Goal: Information Seeking & Learning: Compare options

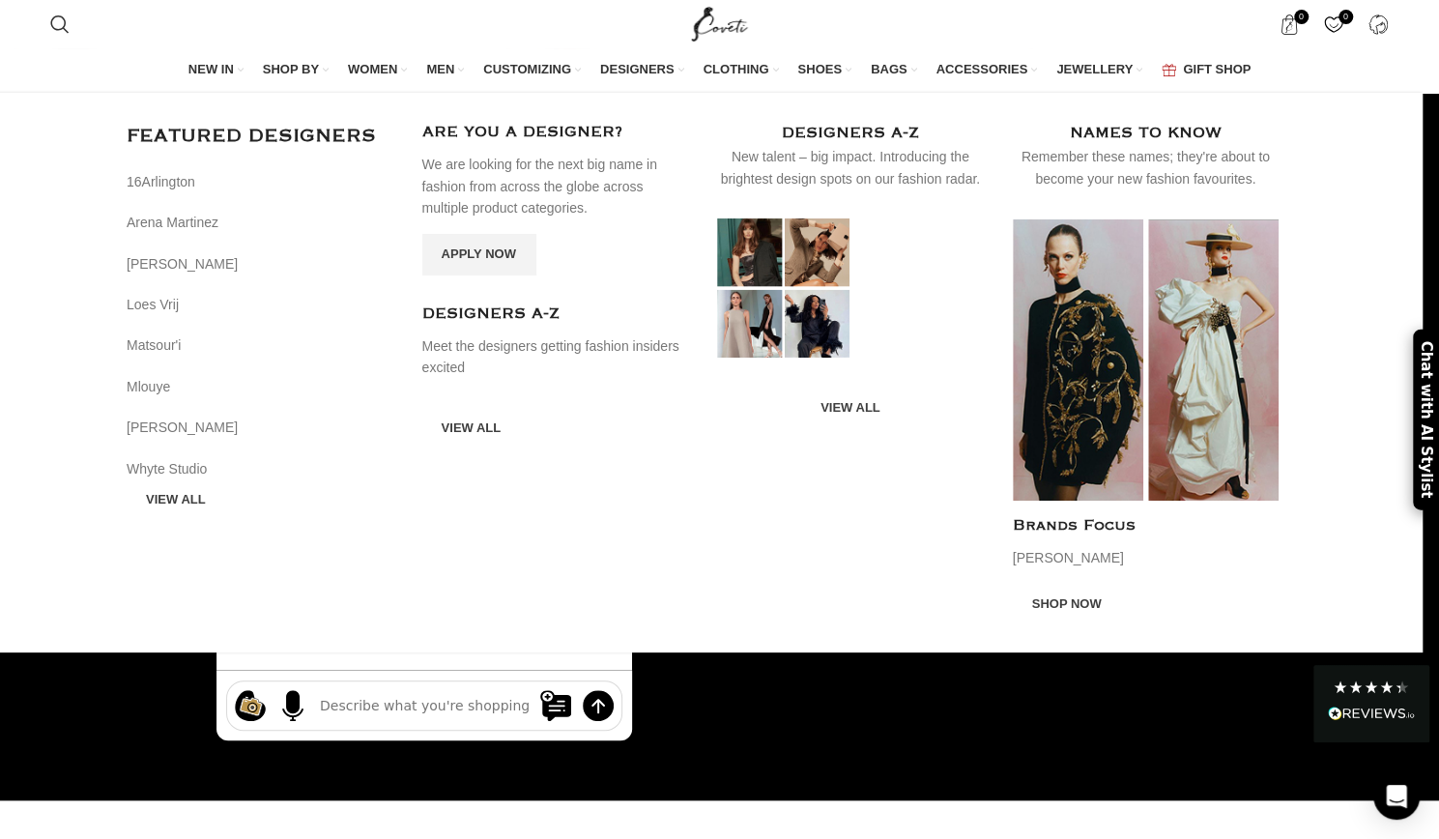
click at [671, 70] on span "DESIGNERS" at bounding box center [637, 69] width 74 height 17
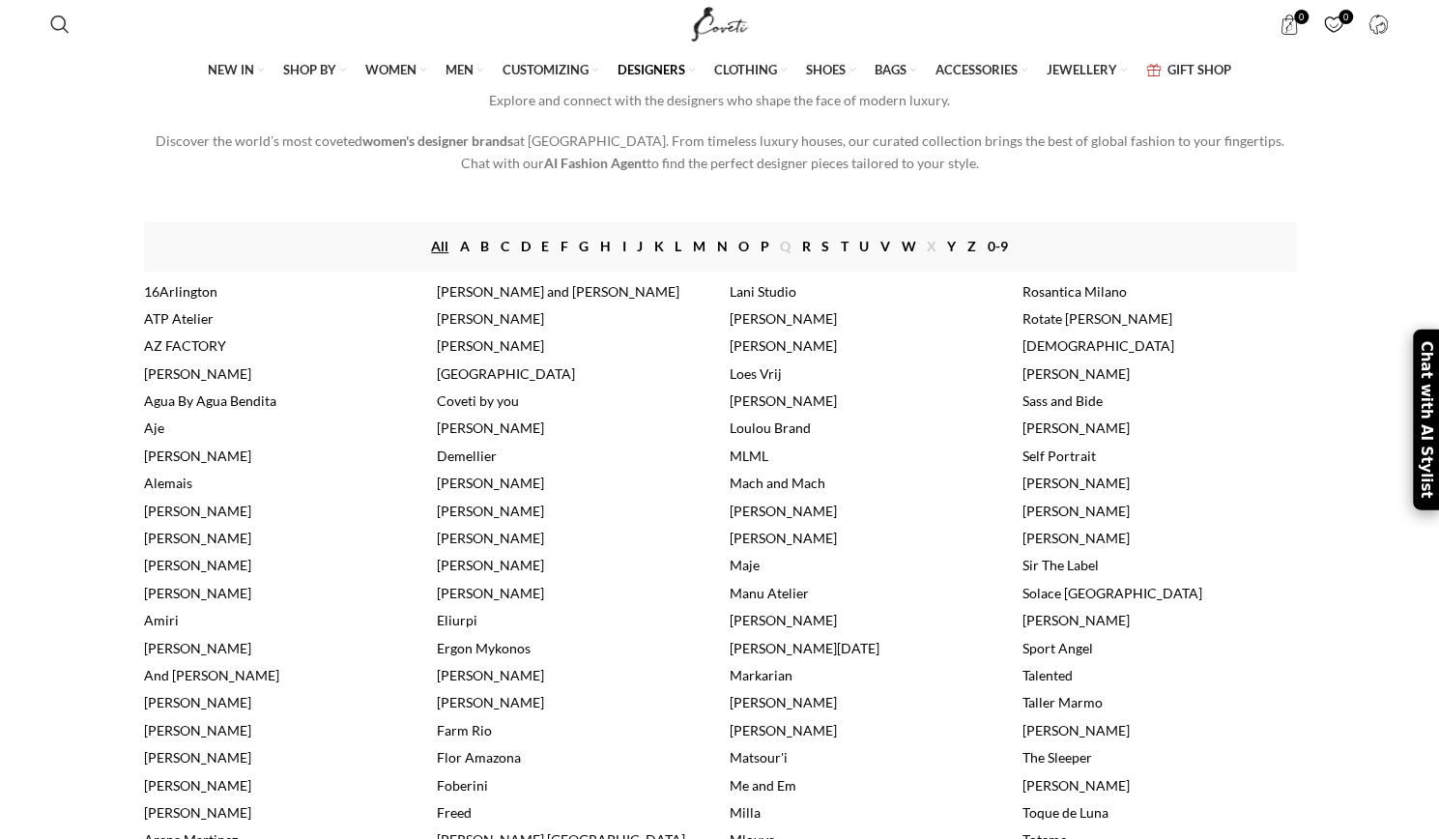
scroll to position [193, 0]
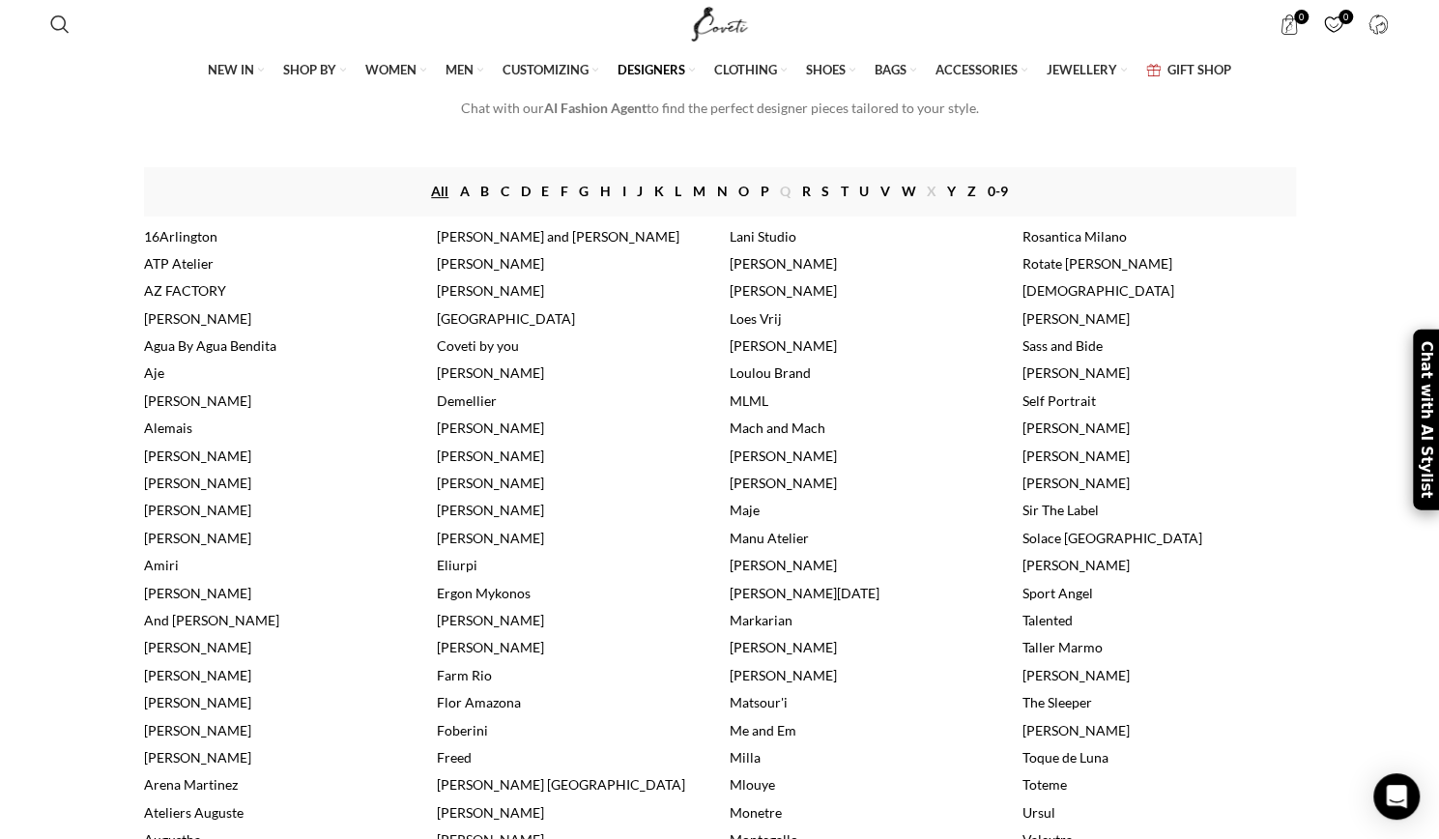
click at [1037, 299] on link "[DEMOGRAPHIC_DATA]" at bounding box center [1099, 290] width 152 height 16
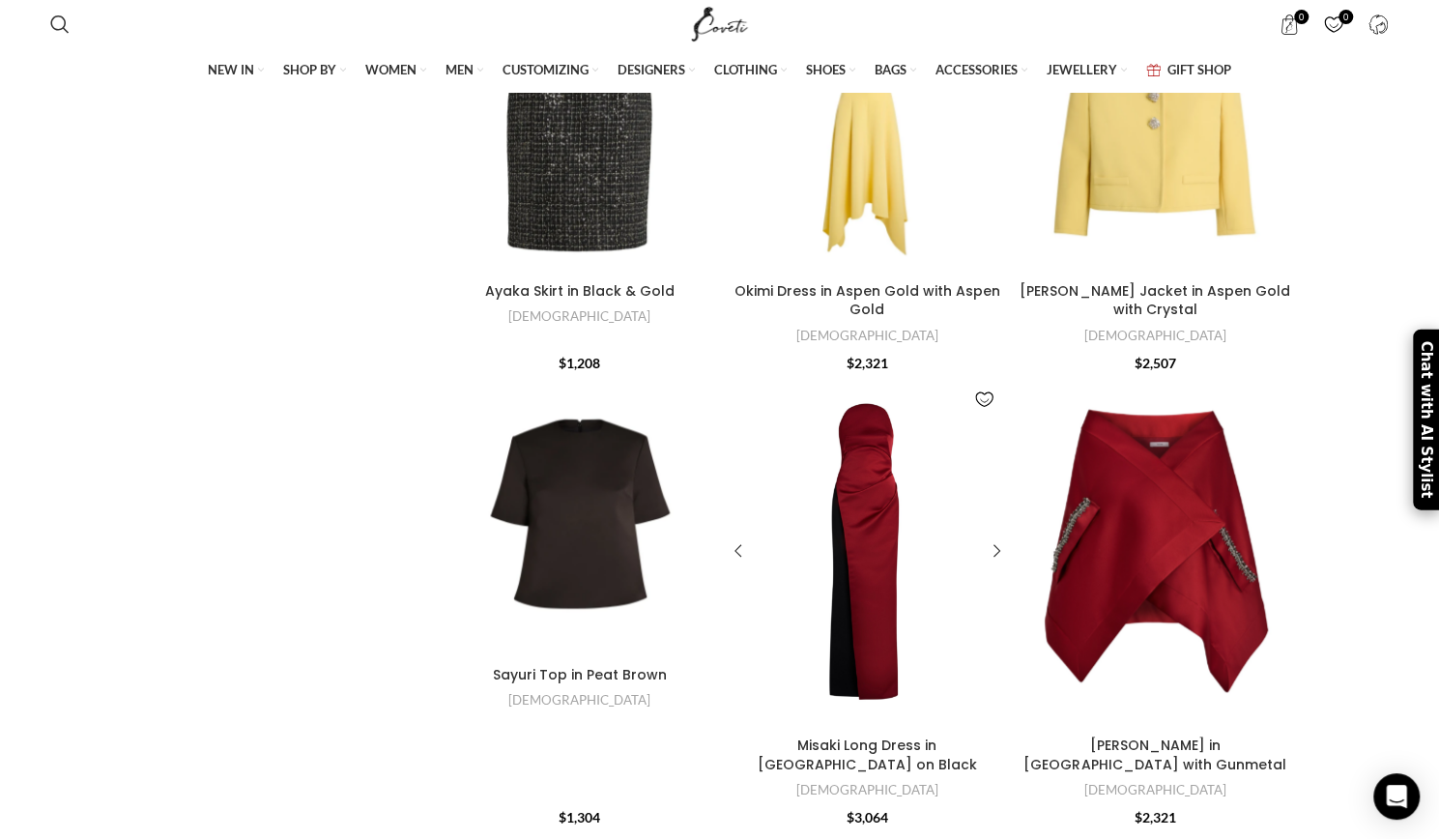
scroll to position [967, 0]
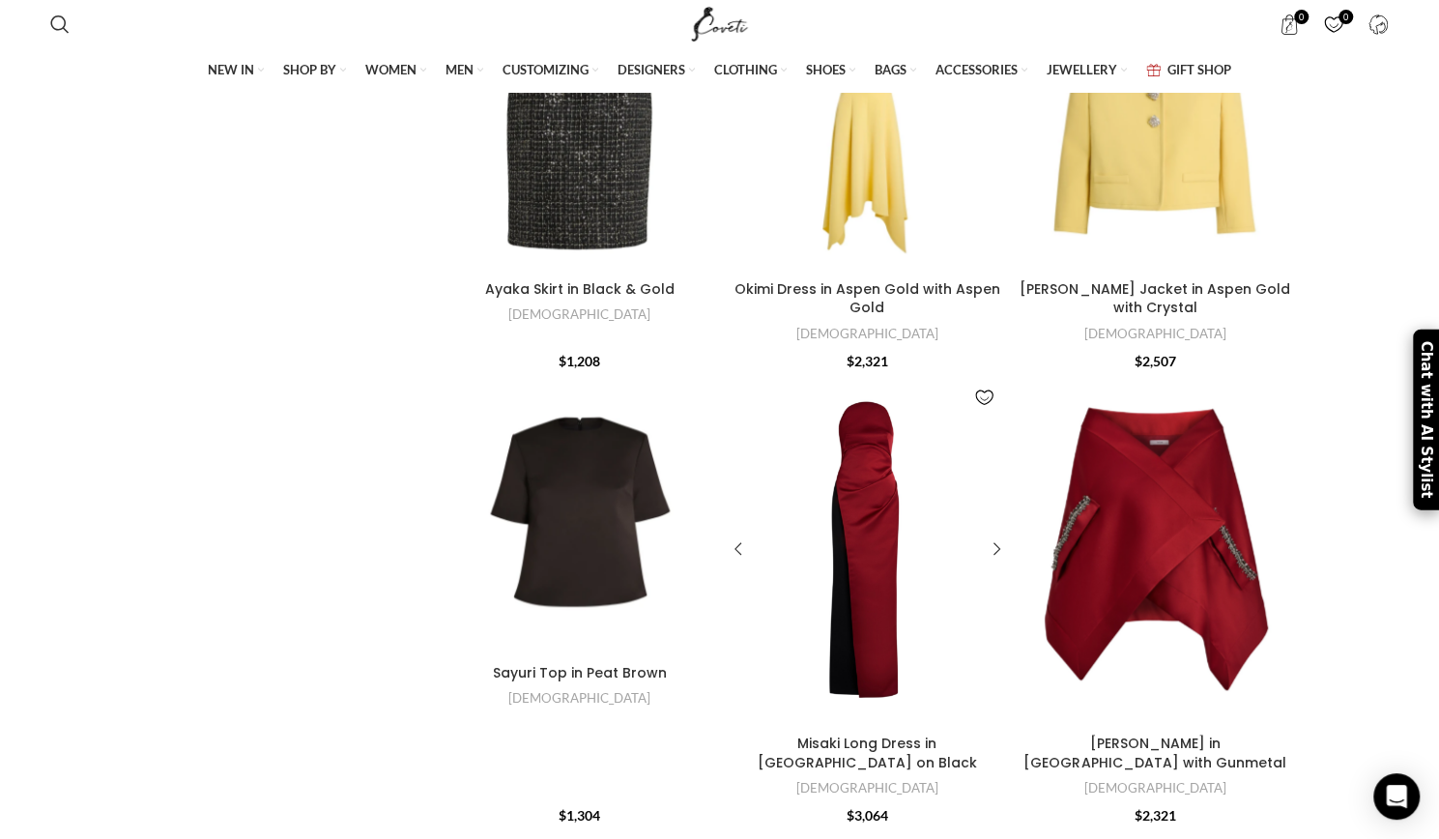
click at [872, 535] on div at bounding box center [890, 549] width 47 height 352
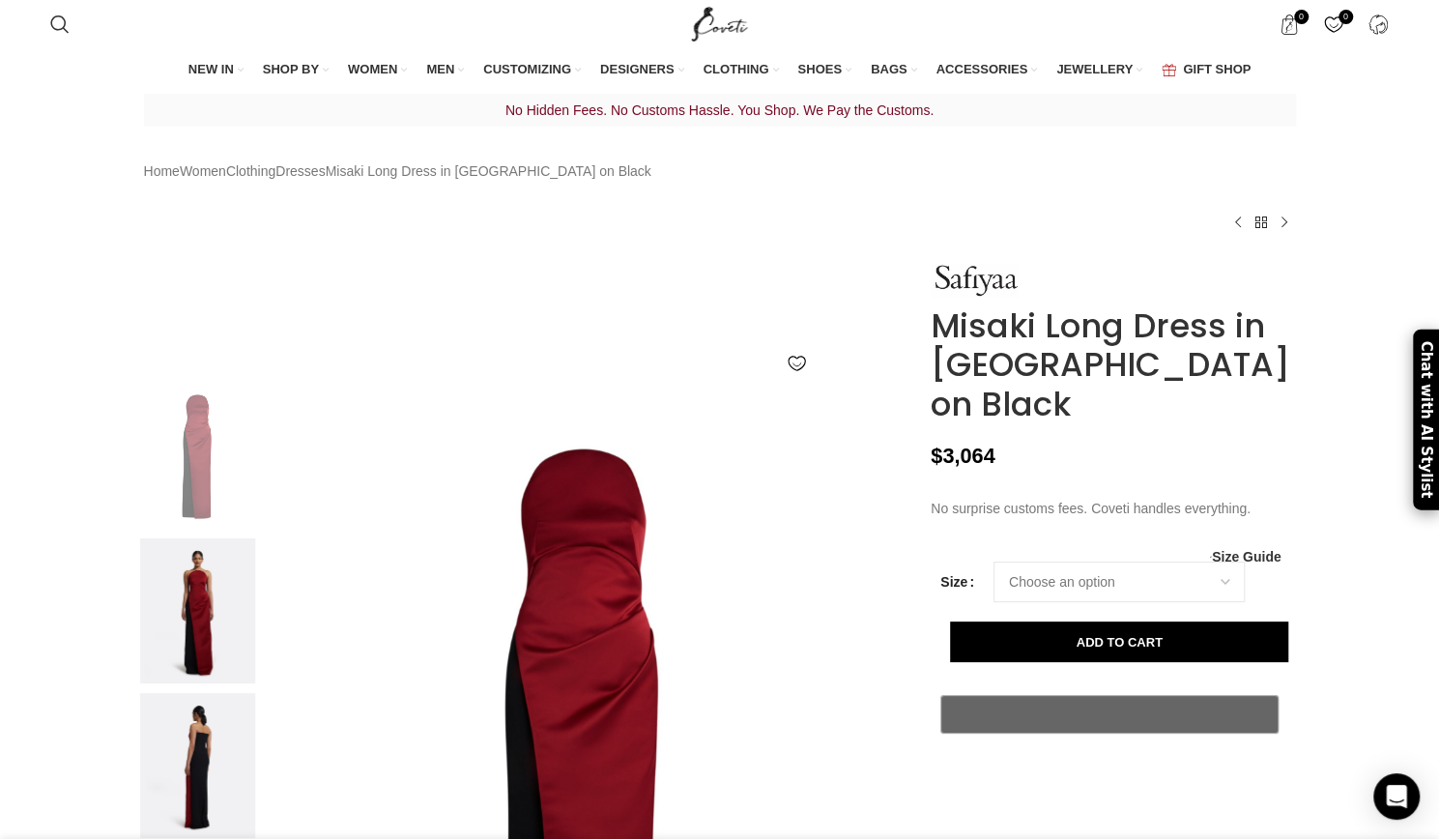
scroll to position [0, 610]
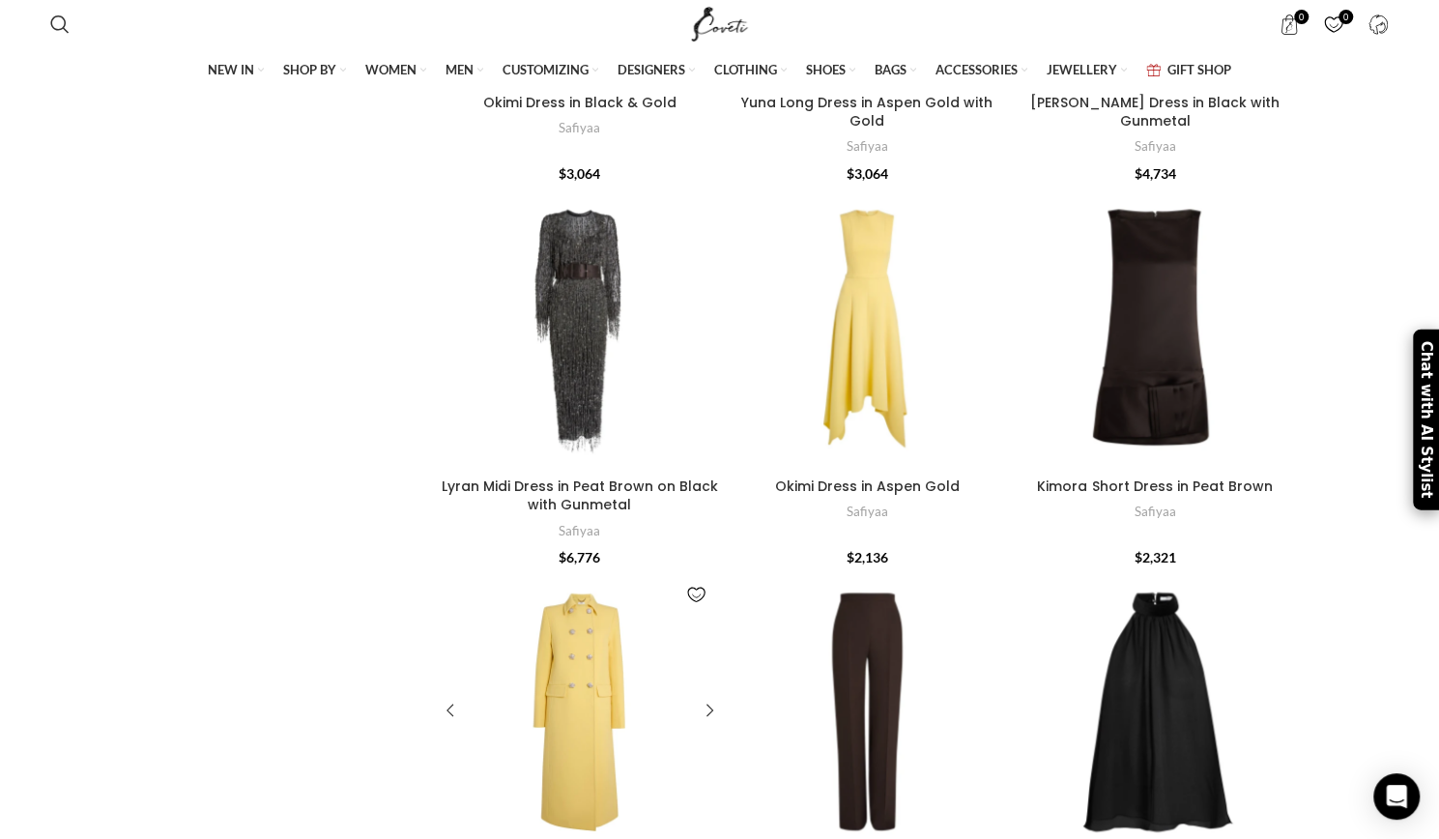
scroll to position [5026, 0]
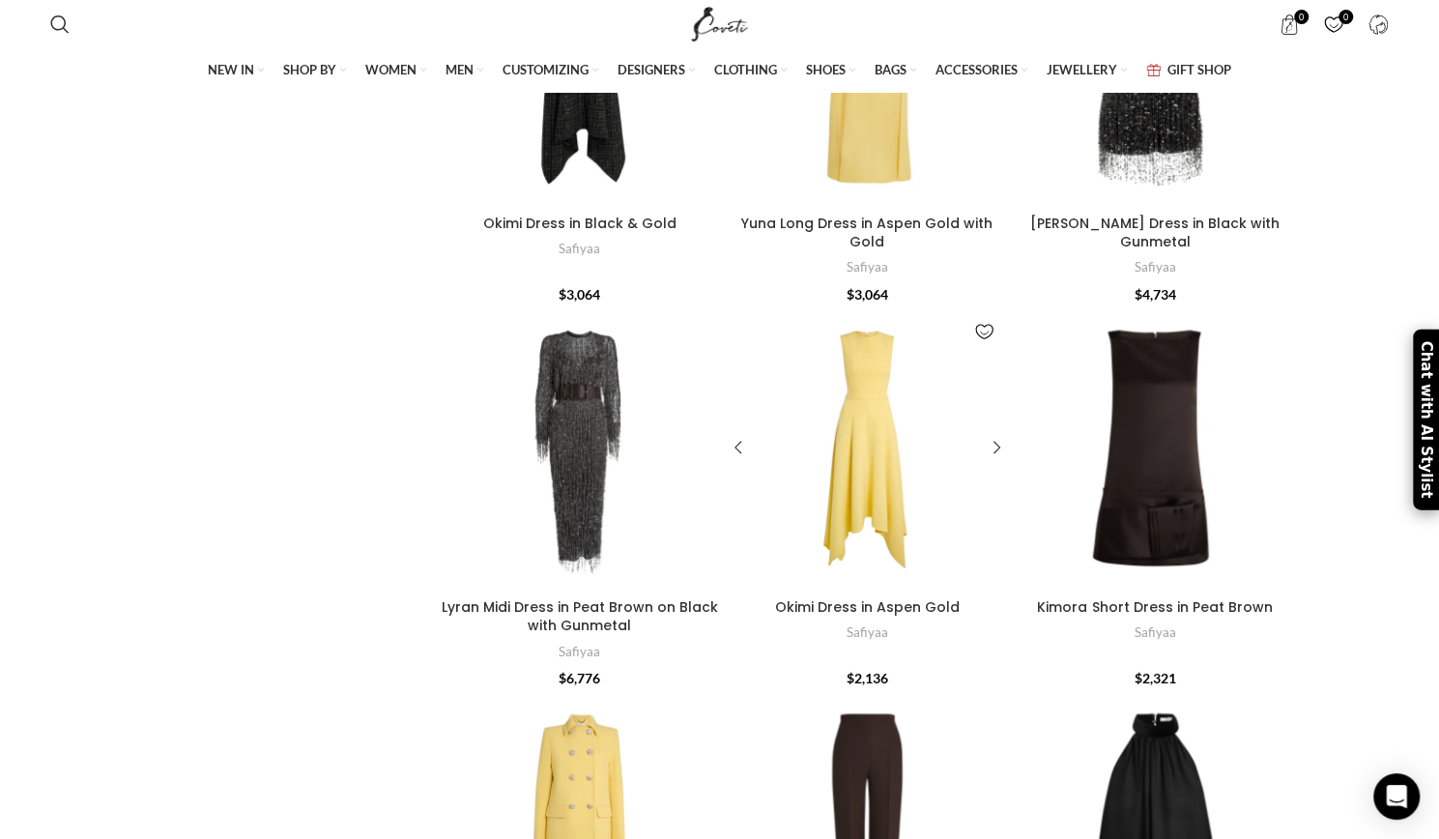
click at [878, 330] on div at bounding box center [890, 448] width 47 height 282
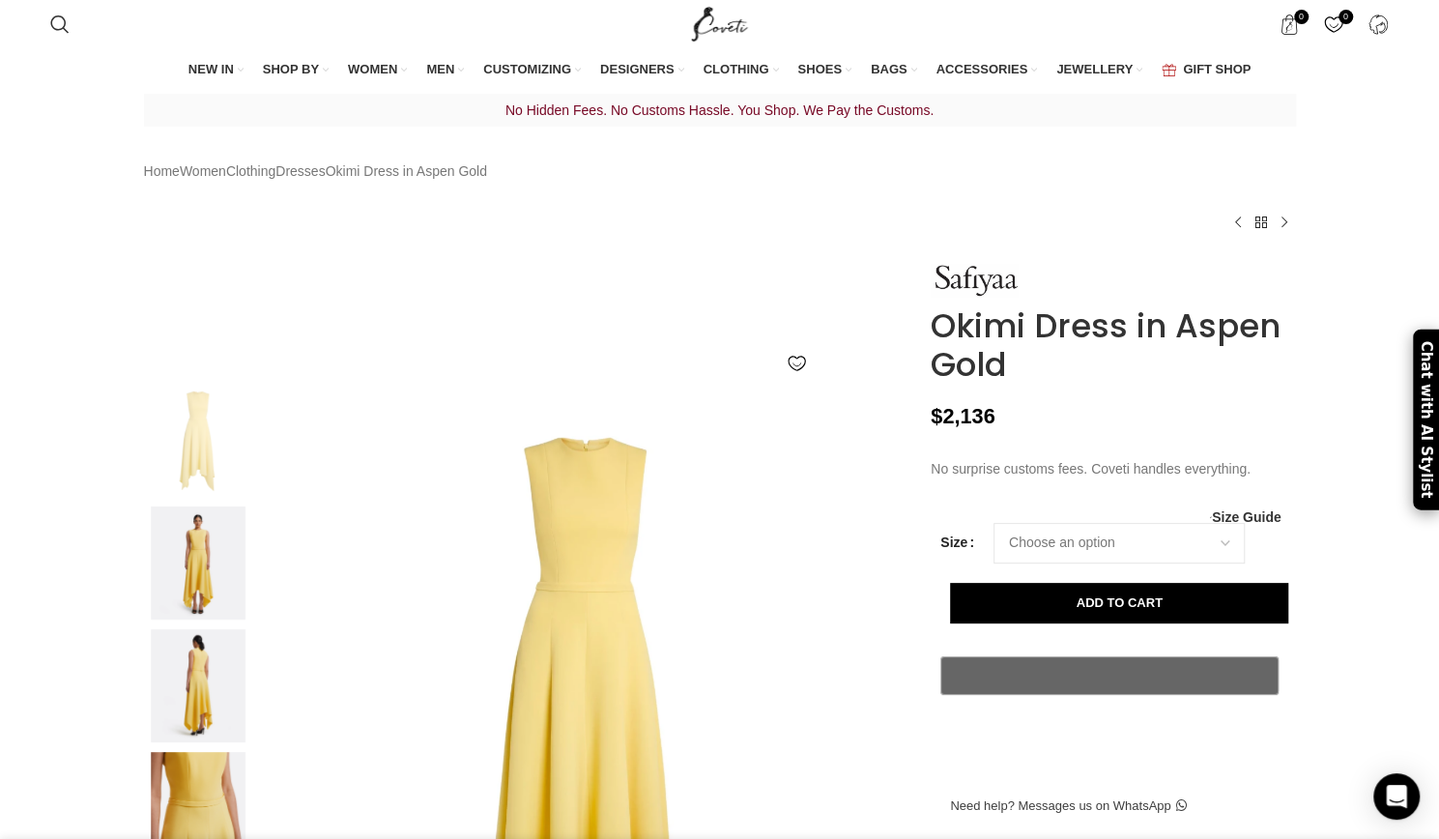
scroll to position [0, 407]
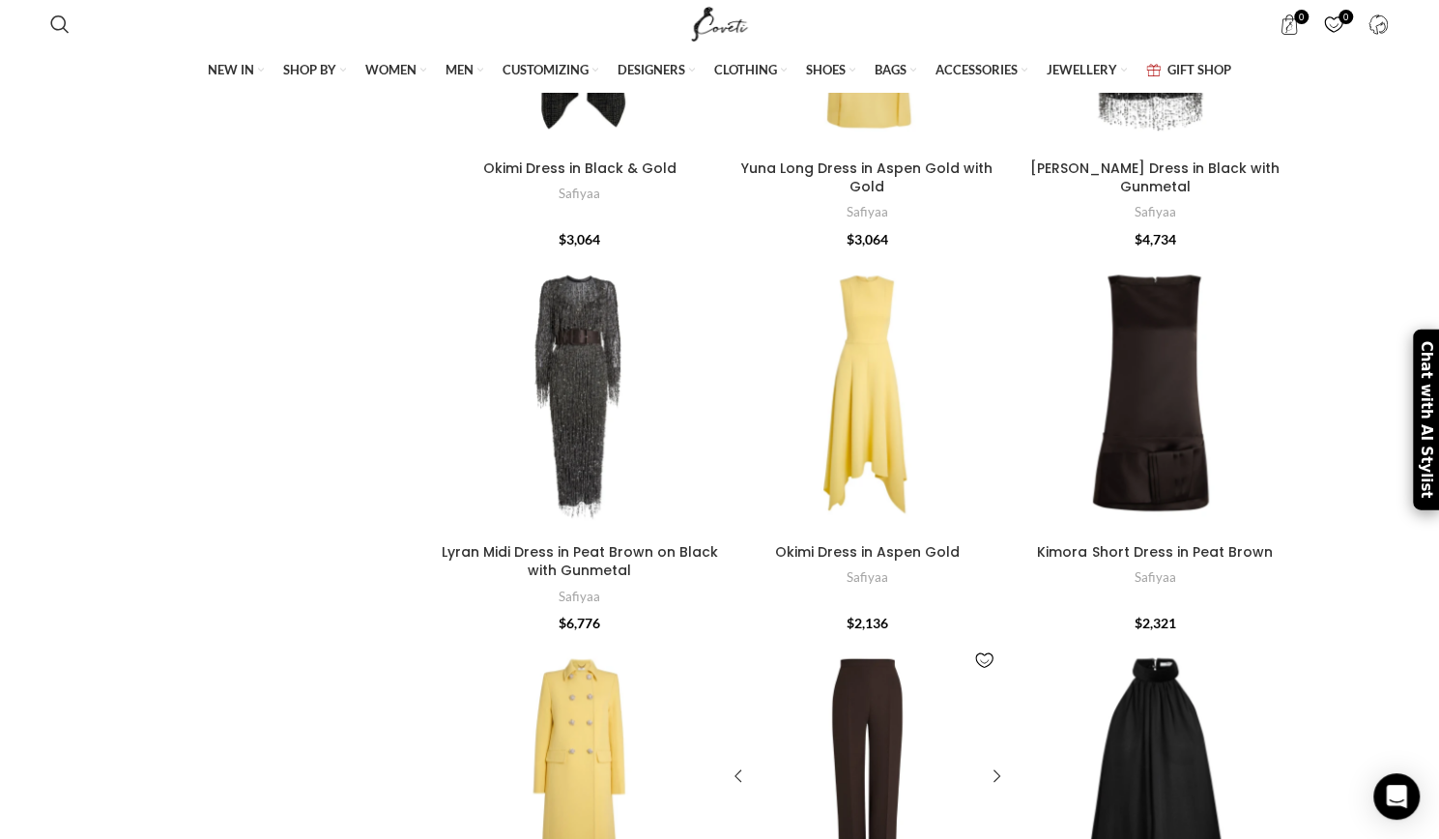
scroll to position [5371, 0]
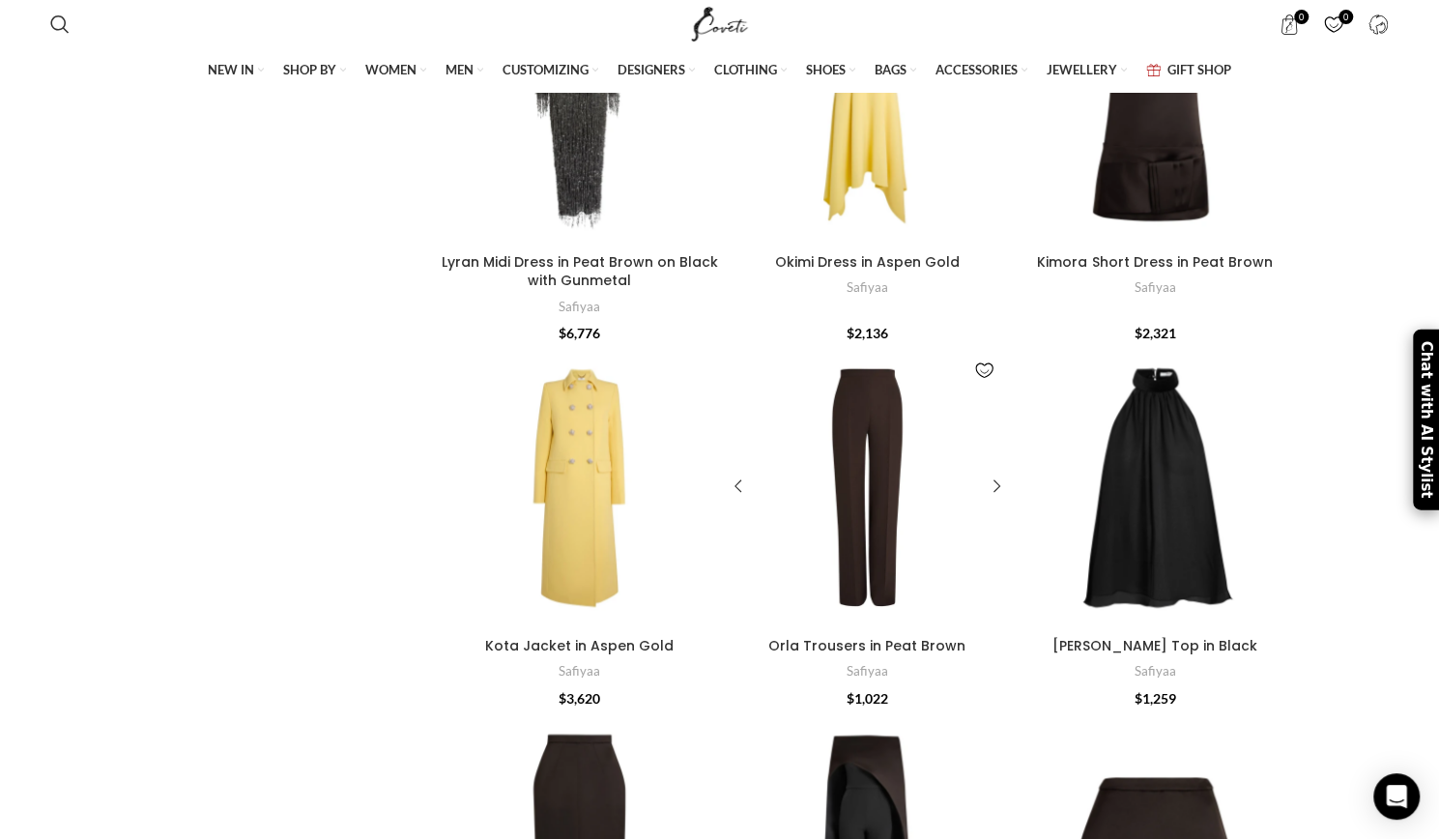
click at [864, 346] on div at bounding box center [844, 487] width 47 height 282
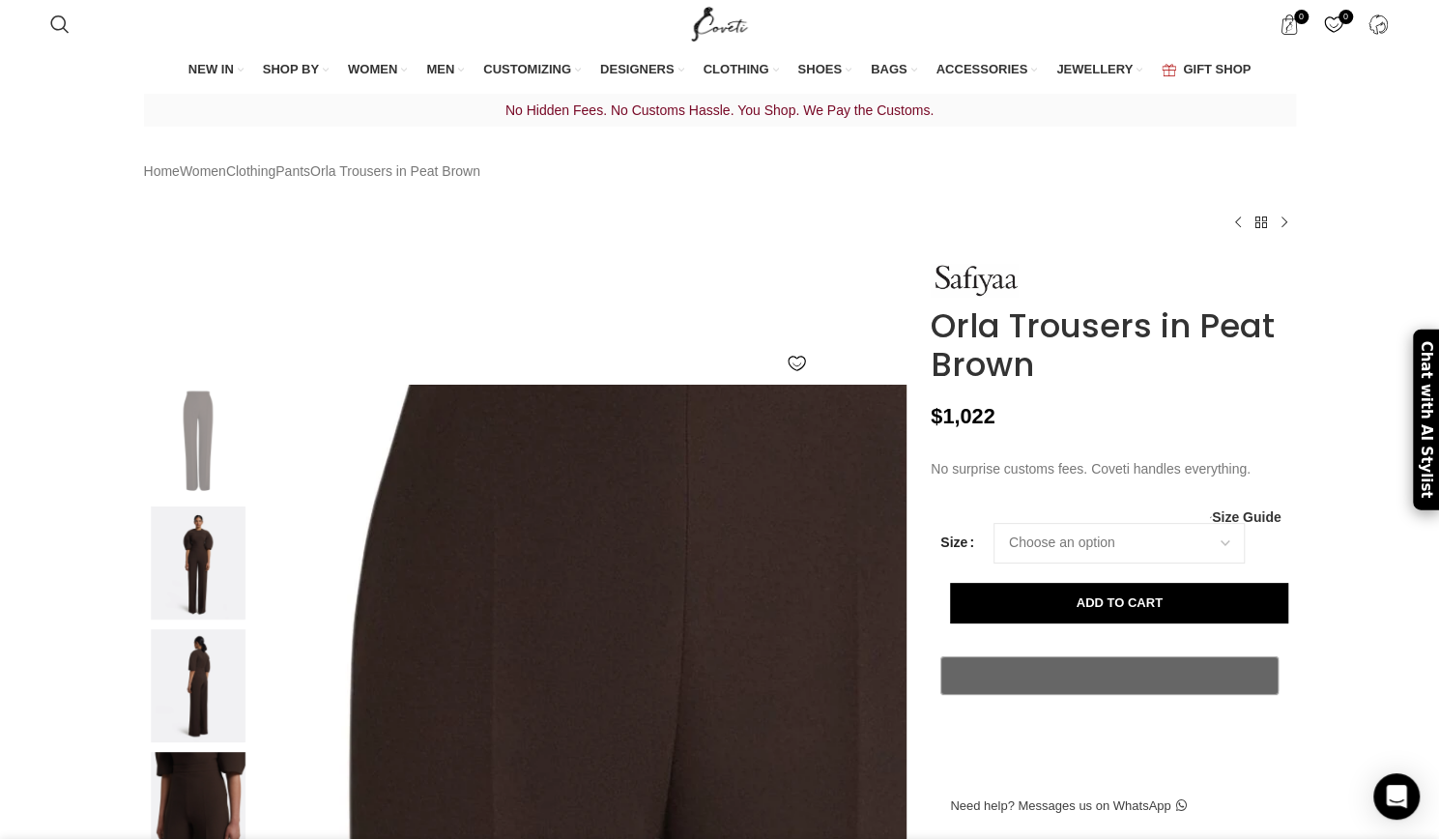
scroll to position [0, 407]
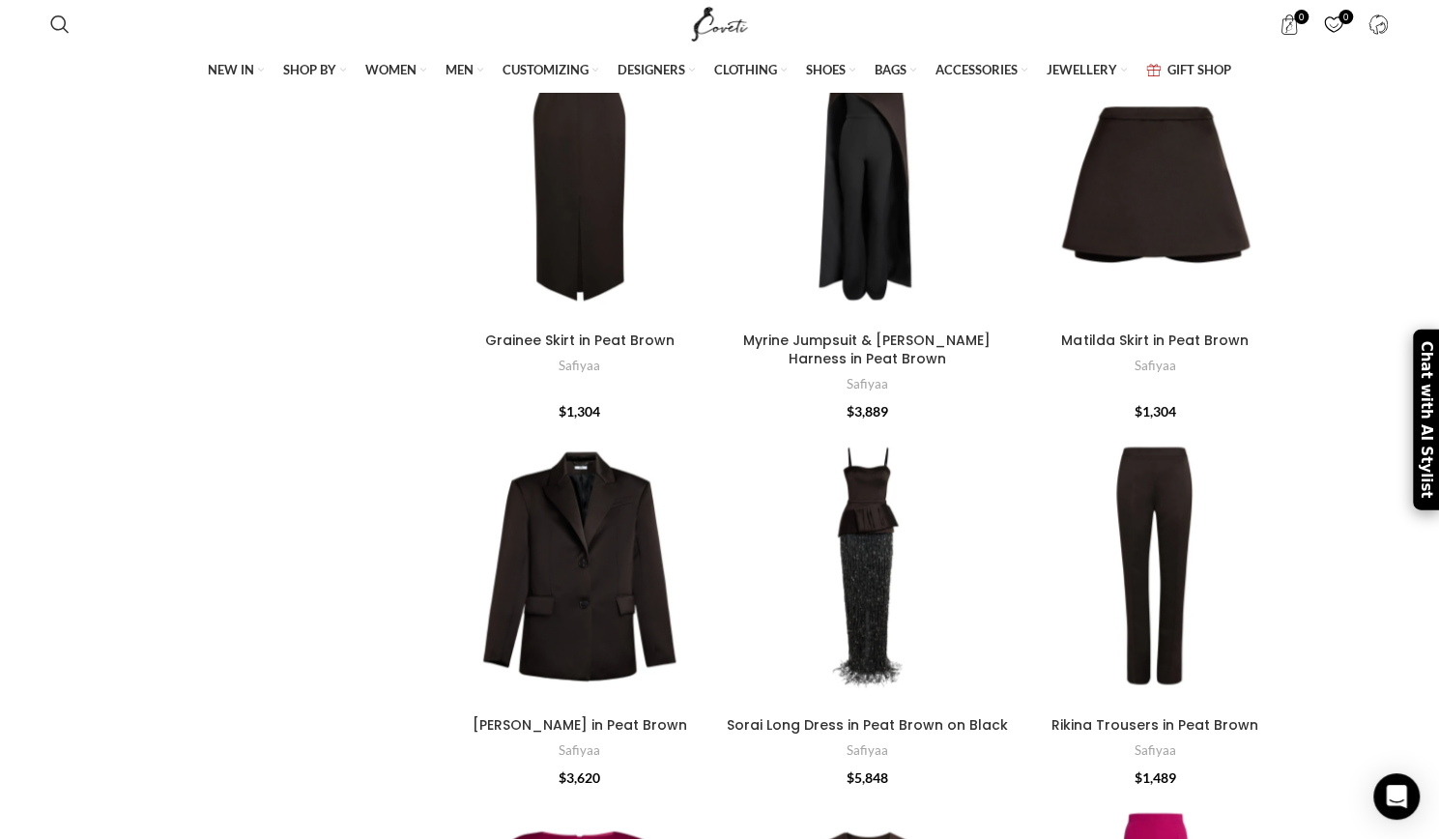
scroll to position [6241, 0]
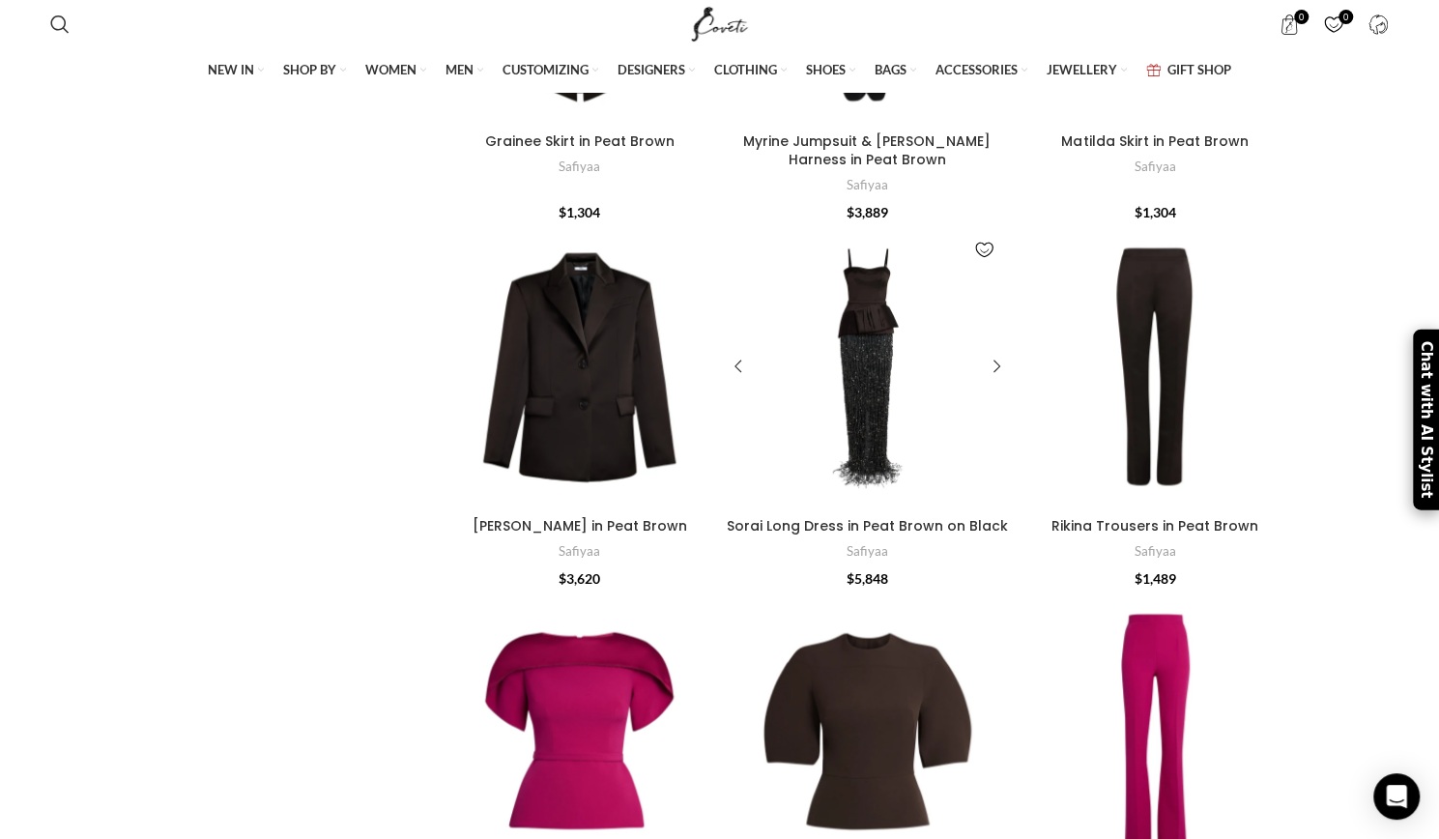
click at [867, 322] on div at bounding box center [890, 366] width 47 height 282
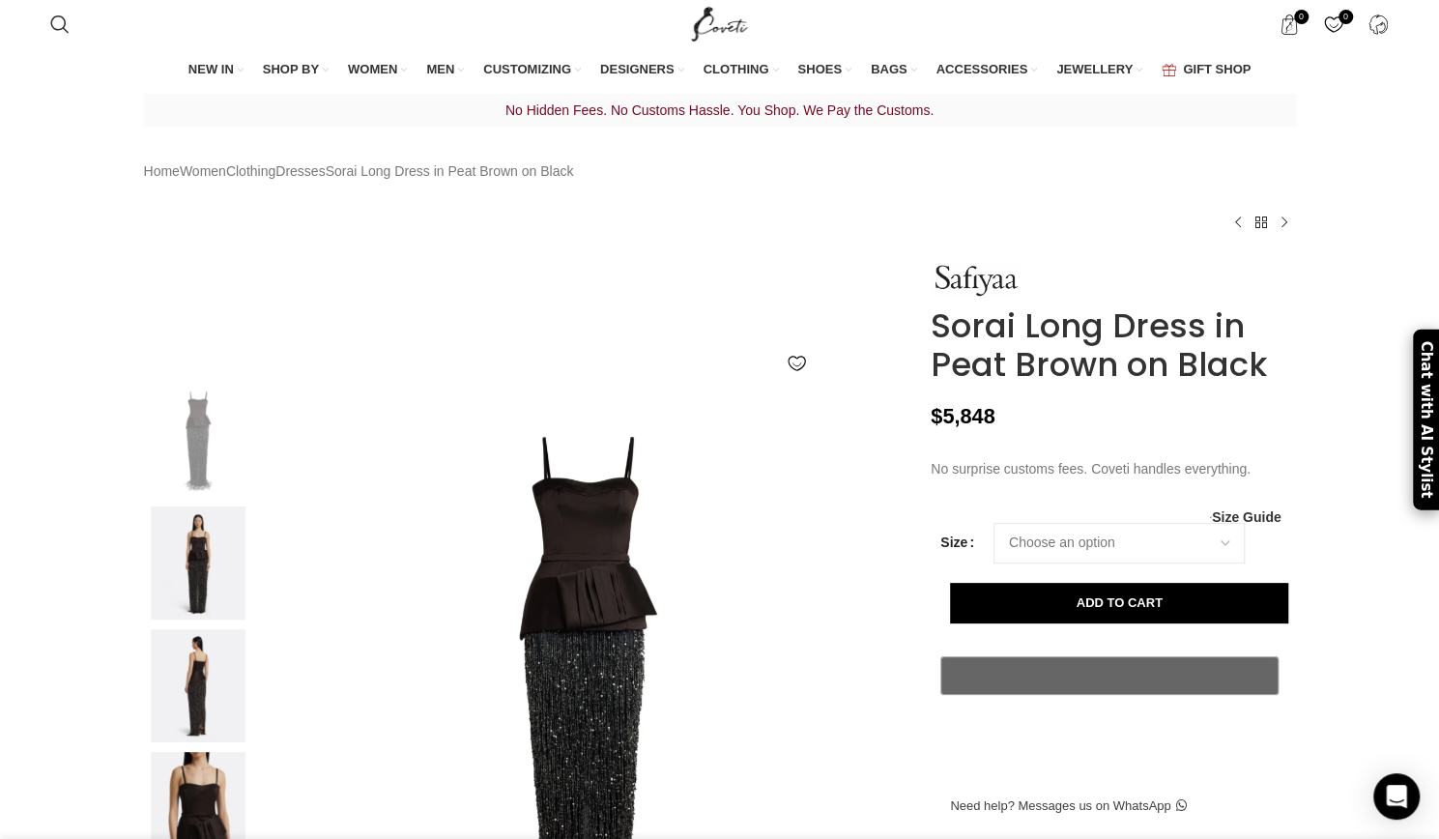
scroll to position [0, 407]
